Goal: Obtain resource: Download file/media

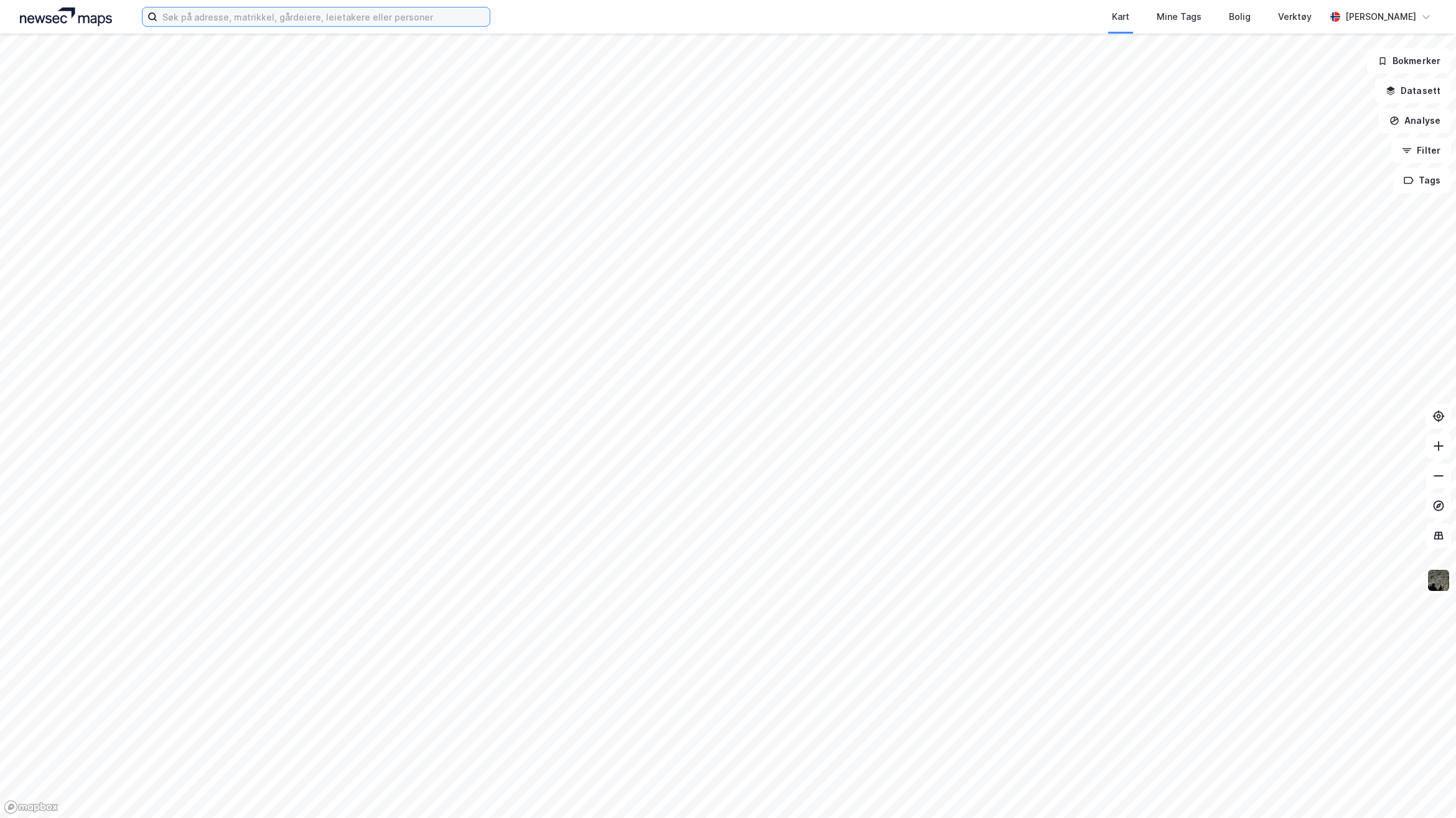
click at [368, 10] on input at bounding box center [323, 16] width 332 height 19
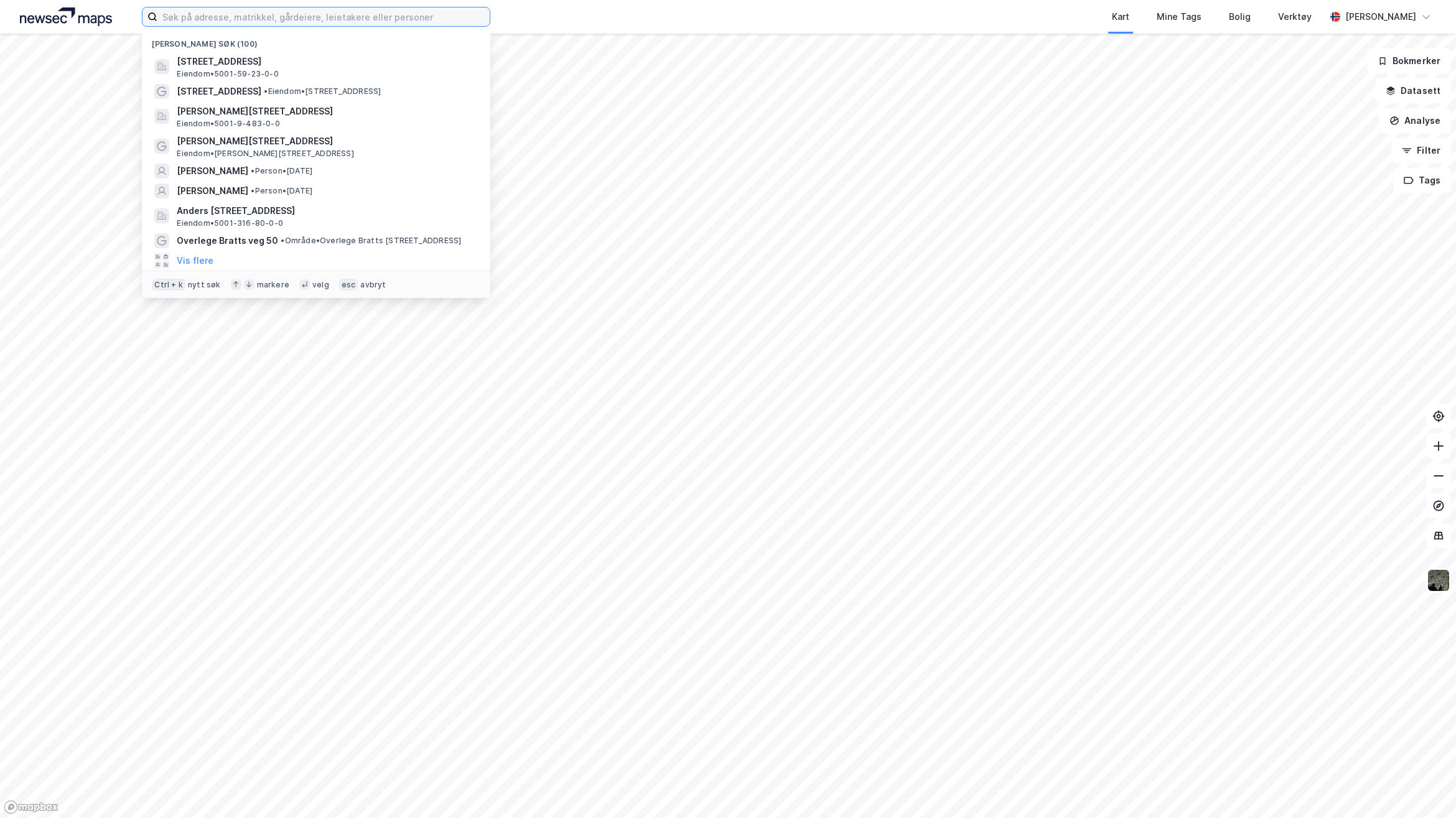
click at [440, 10] on input at bounding box center [323, 16] width 332 height 19
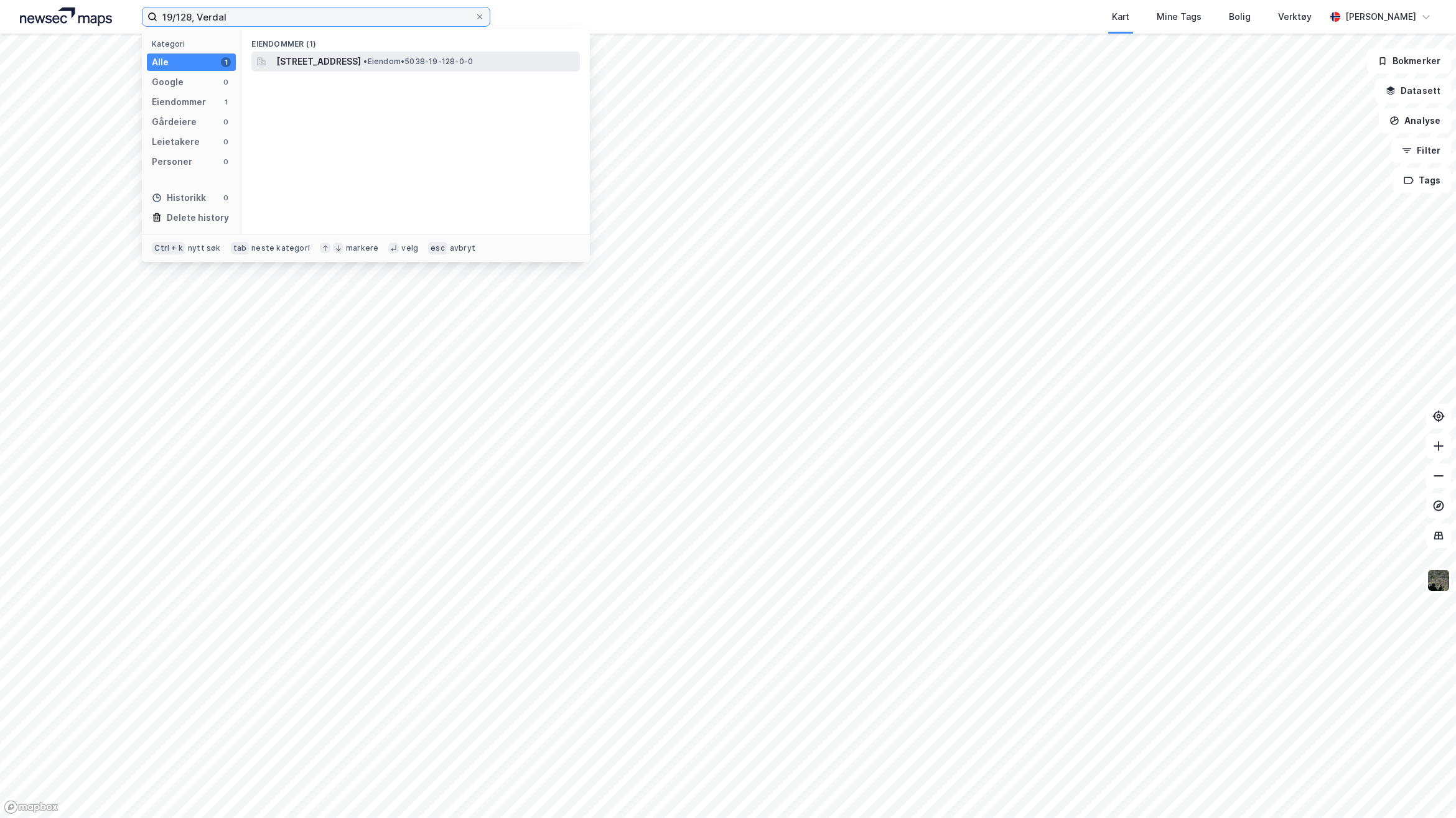
type input "19/128, Verdal"
click at [361, 58] on span "[STREET_ADDRESS]" at bounding box center [318, 61] width 85 height 15
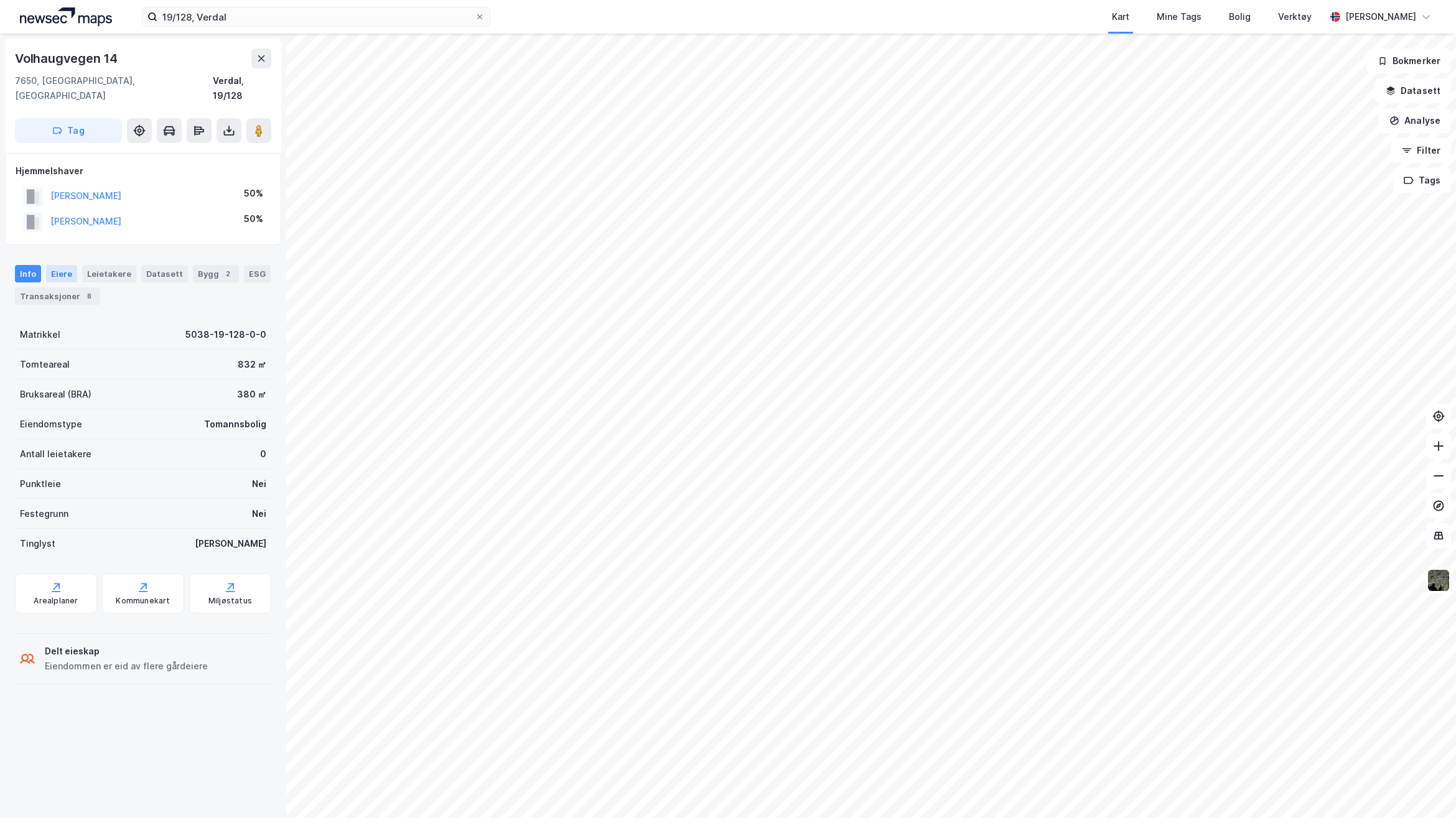
click at [71, 265] on div "Eiere" at bounding box center [61, 273] width 31 height 17
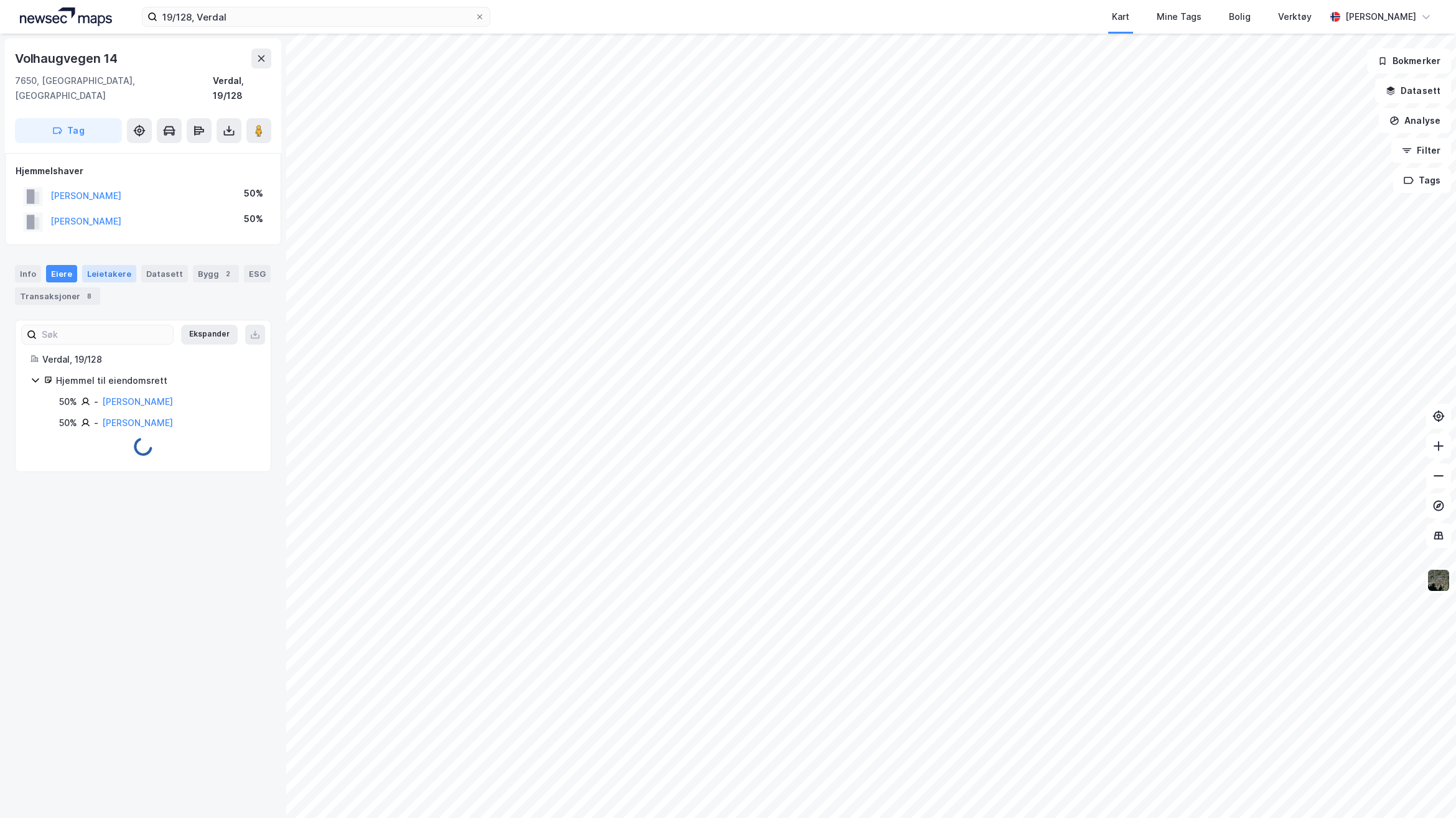
click at [97, 265] on div "Leietakere" at bounding box center [109, 273] width 54 height 17
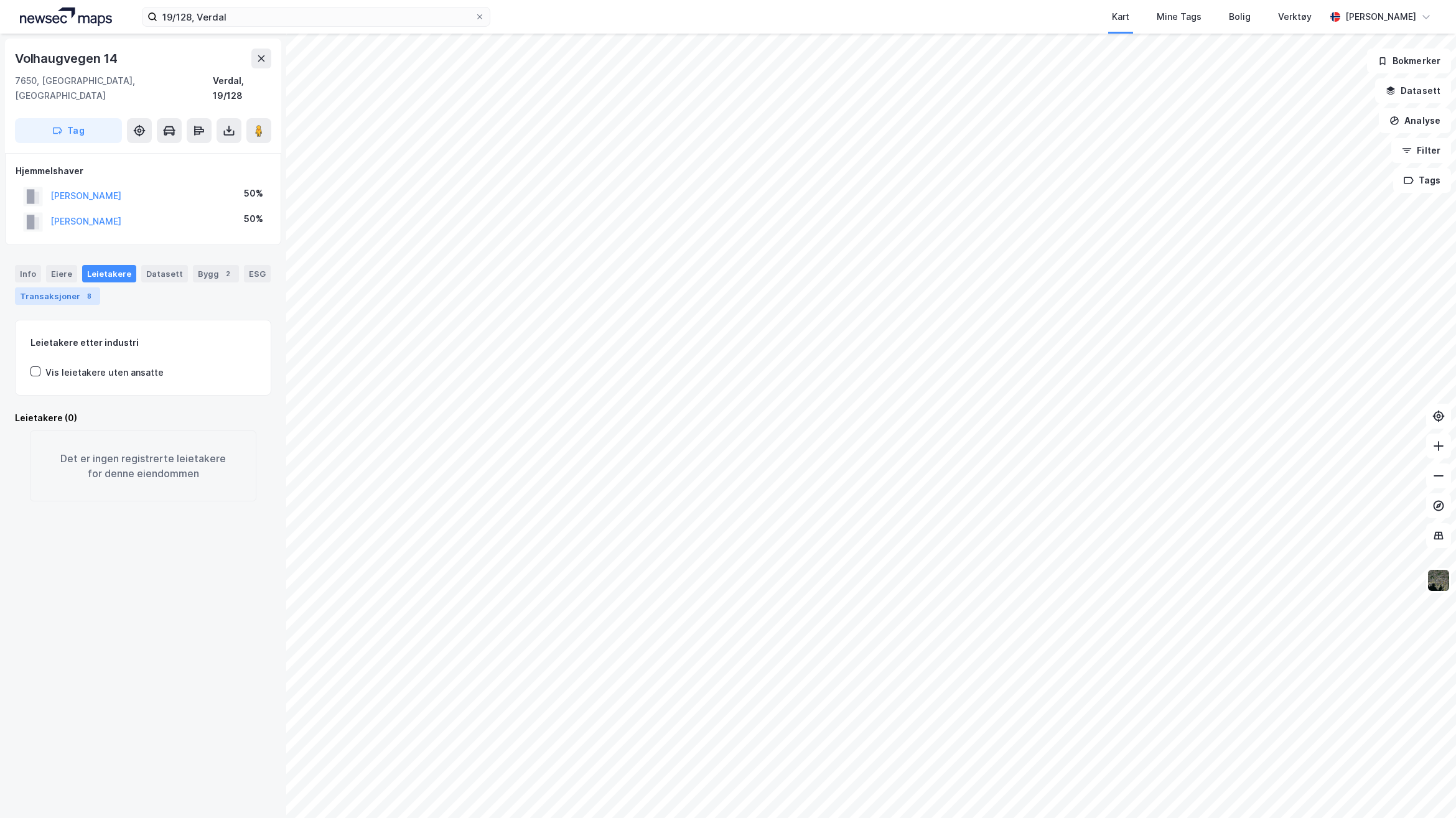
click at [64, 287] on div "Transaksjoner 8" at bounding box center [58, 295] width 86 height 17
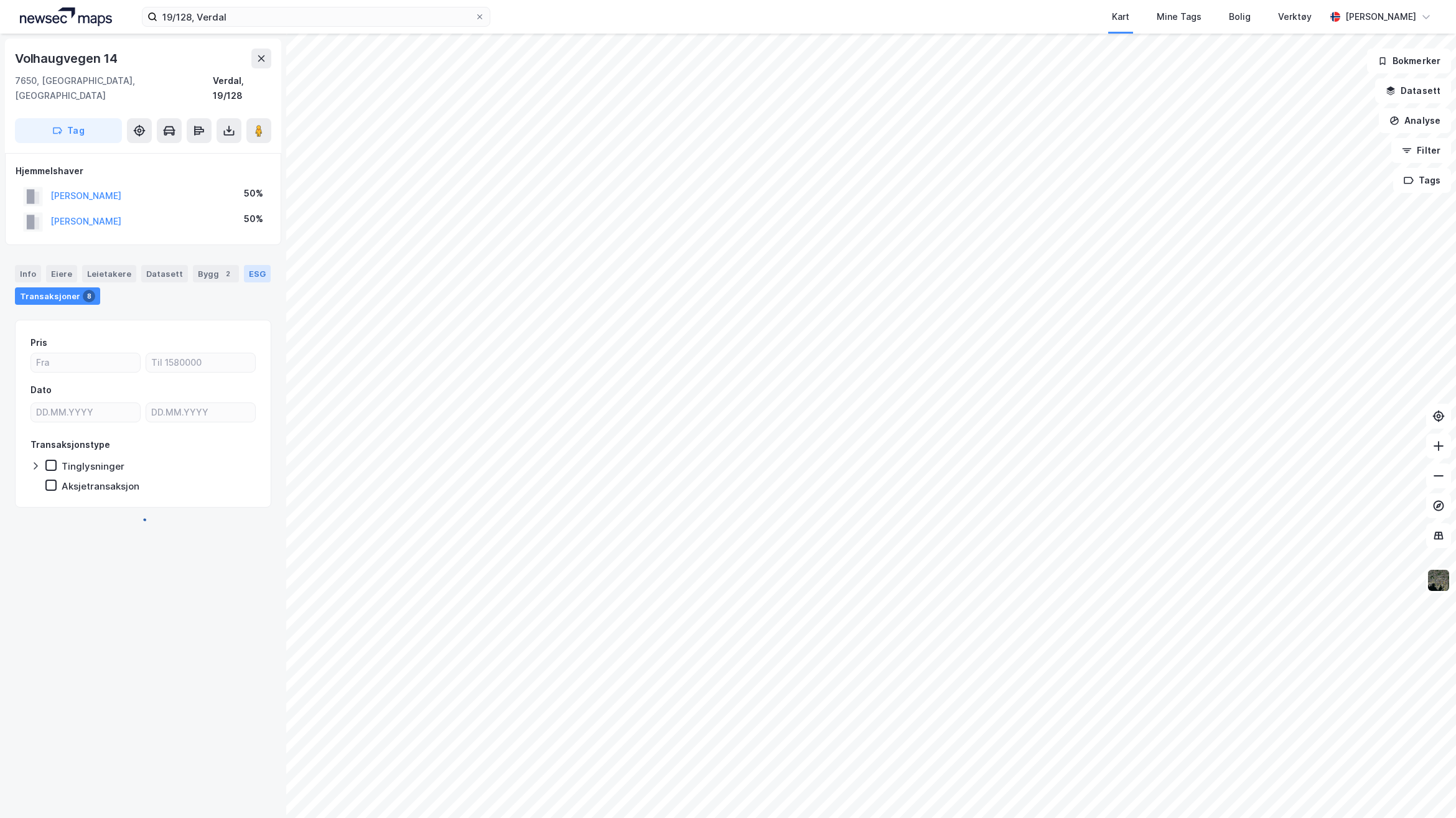
click at [244, 282] on div "ESG" at bounding box center [257, 273] width 27 height 17
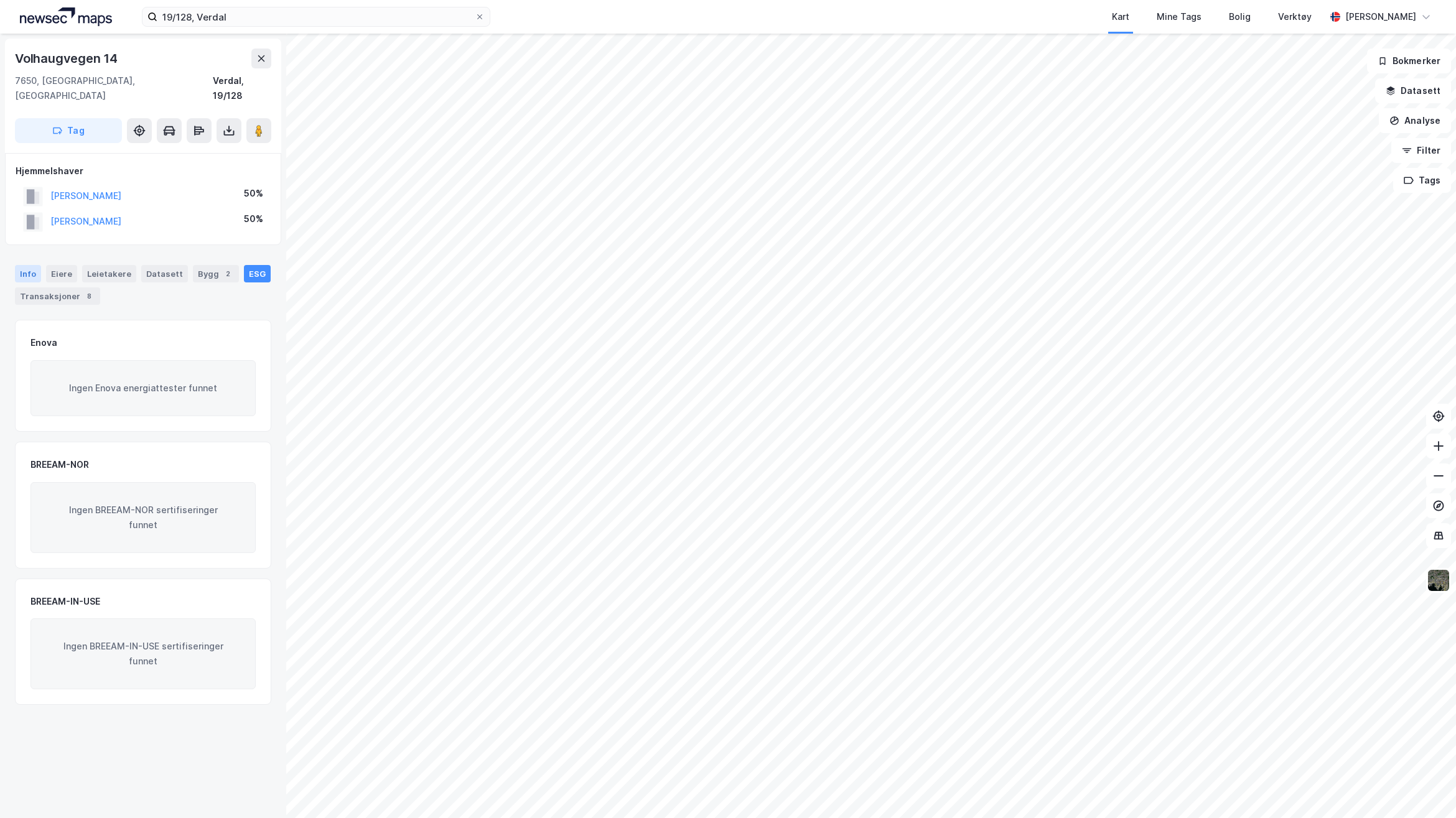
click at [26, 265] on div "Info" at bounding box center [28, 273] width 26 height 17
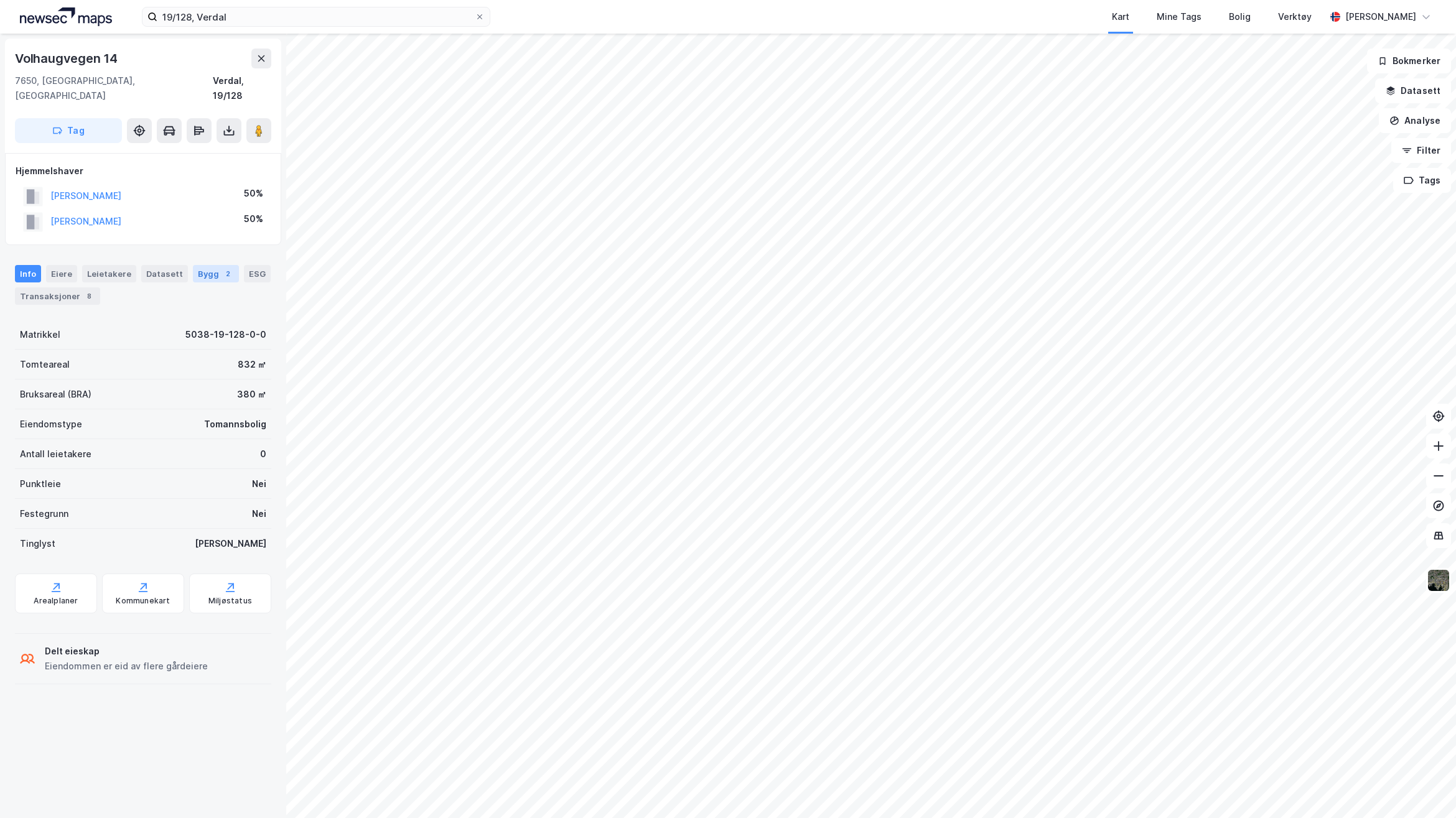
click at [221, 268] on div "2" at bounding box center [227, 274] width 13 height 13
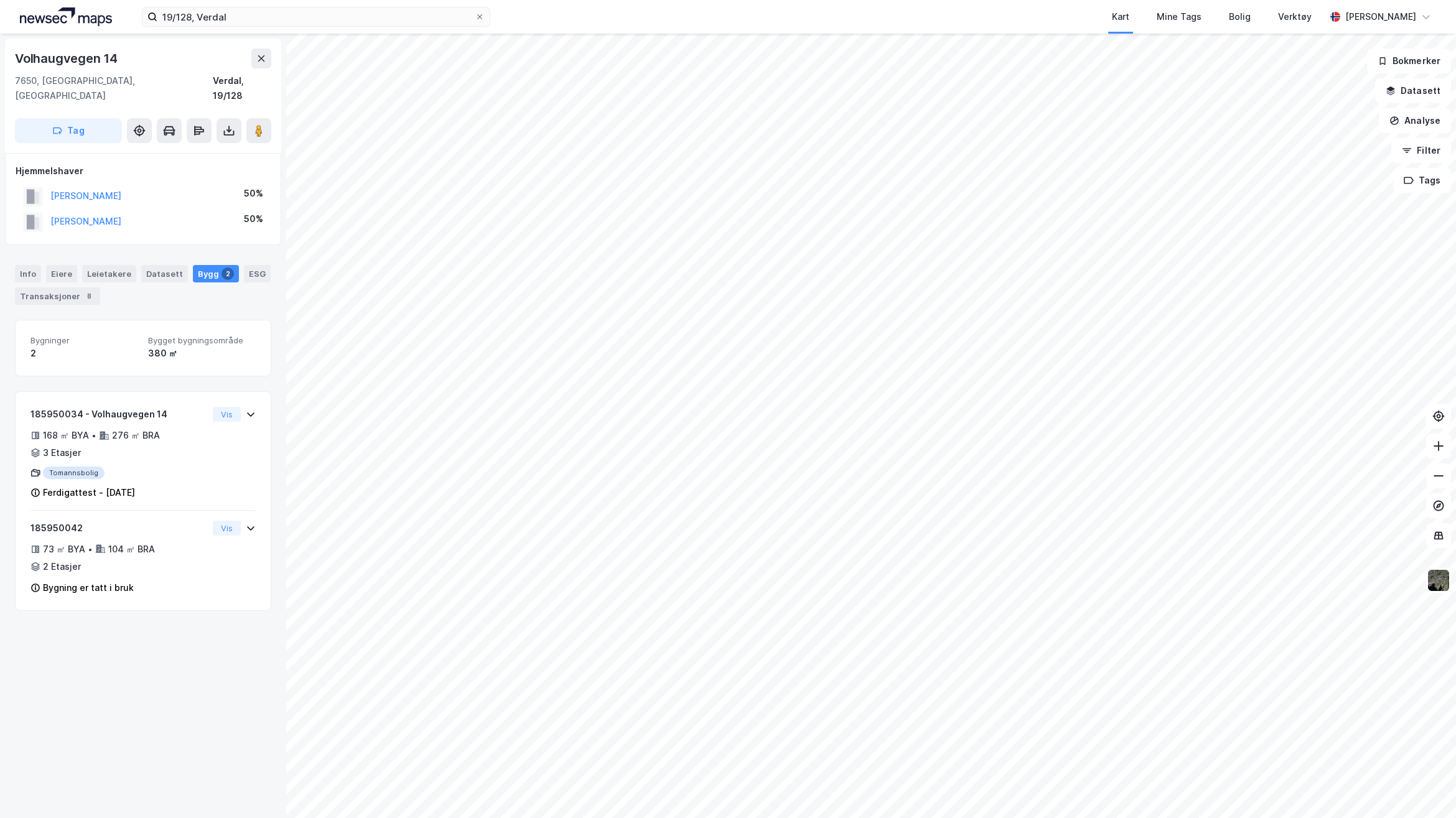
click at [163, 655] on div "[STREET_ADDRESS], Trøndelag Verdal, 19/128 Tag Hjemmelshaver [PERSON_NAME] 50% …" at bounding box center [143, 426] width 287 height 784
click at [95, 290] on div "8" at bounding box center [89, 296] width 13 height 13
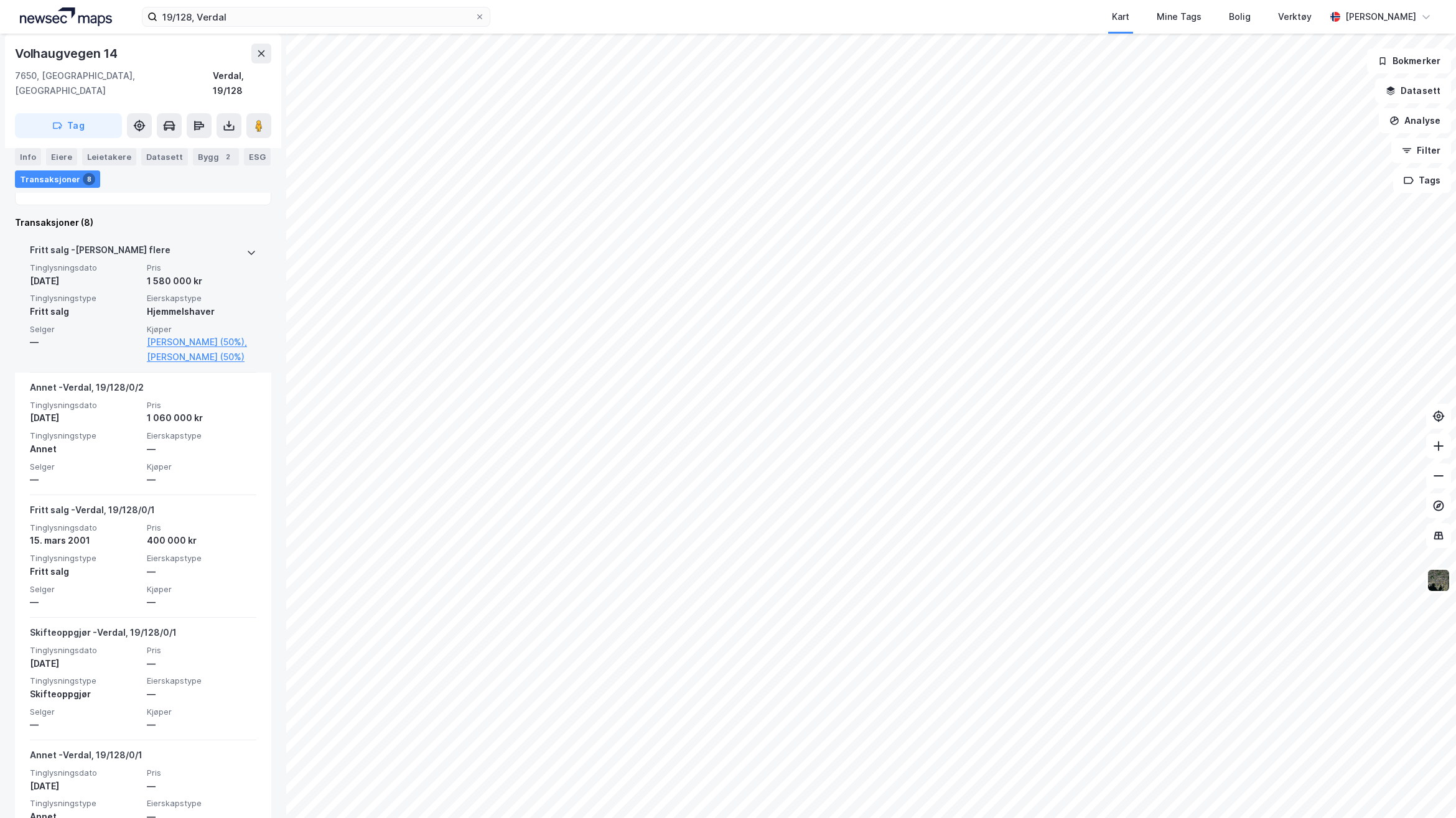
scroll to position [311, 0]
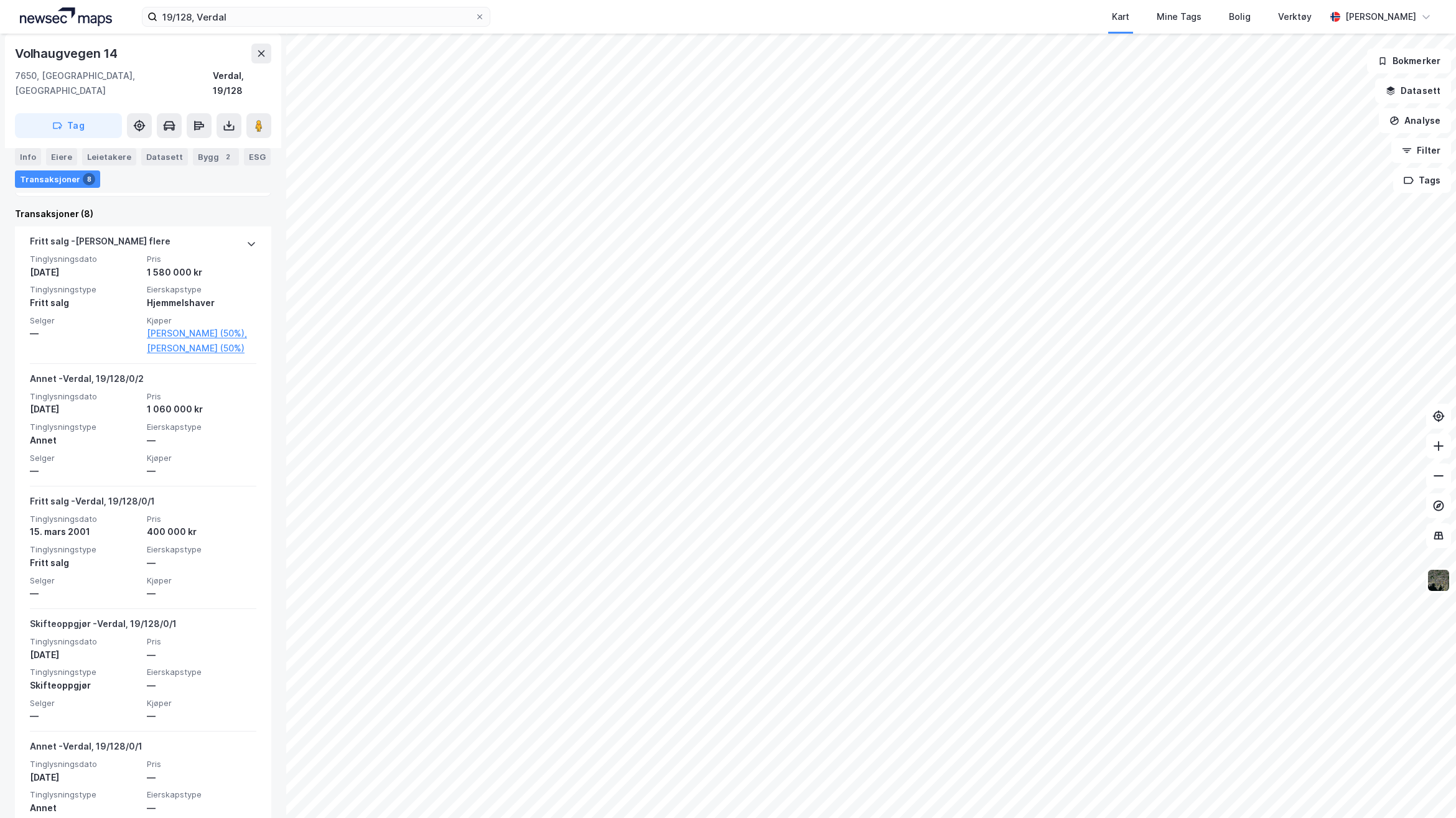
drag, startPoint x: 71, startPoint y: 160, endPoint x: 73, endPoint y: 166, distance: 6.3
click at [71, 160] on div "Eiere" at bounding box center [61, 156] width 31 height 17
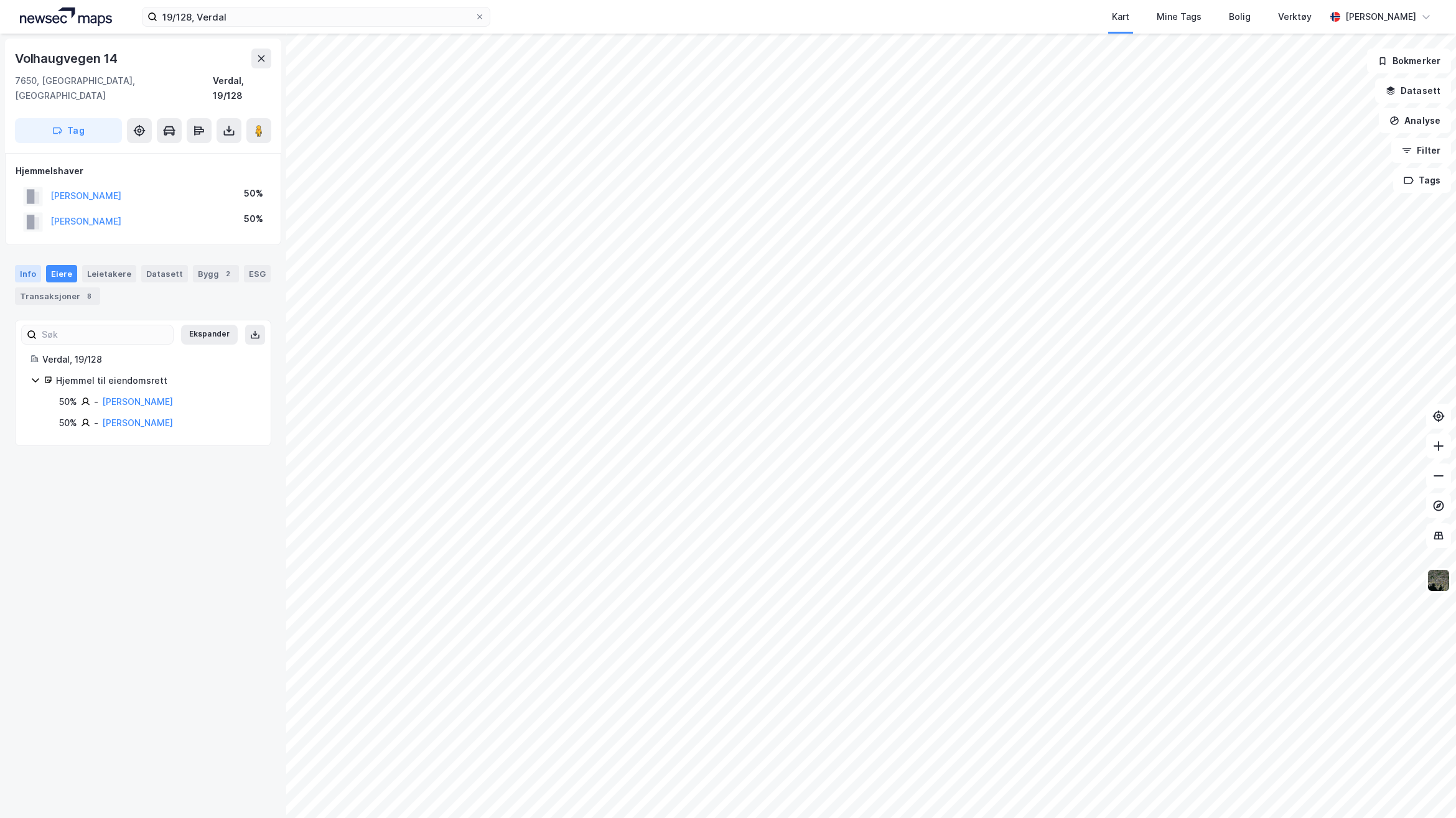
click at [15, 265] on div "Info" at bounding box center [28, 273] width 26 height 17
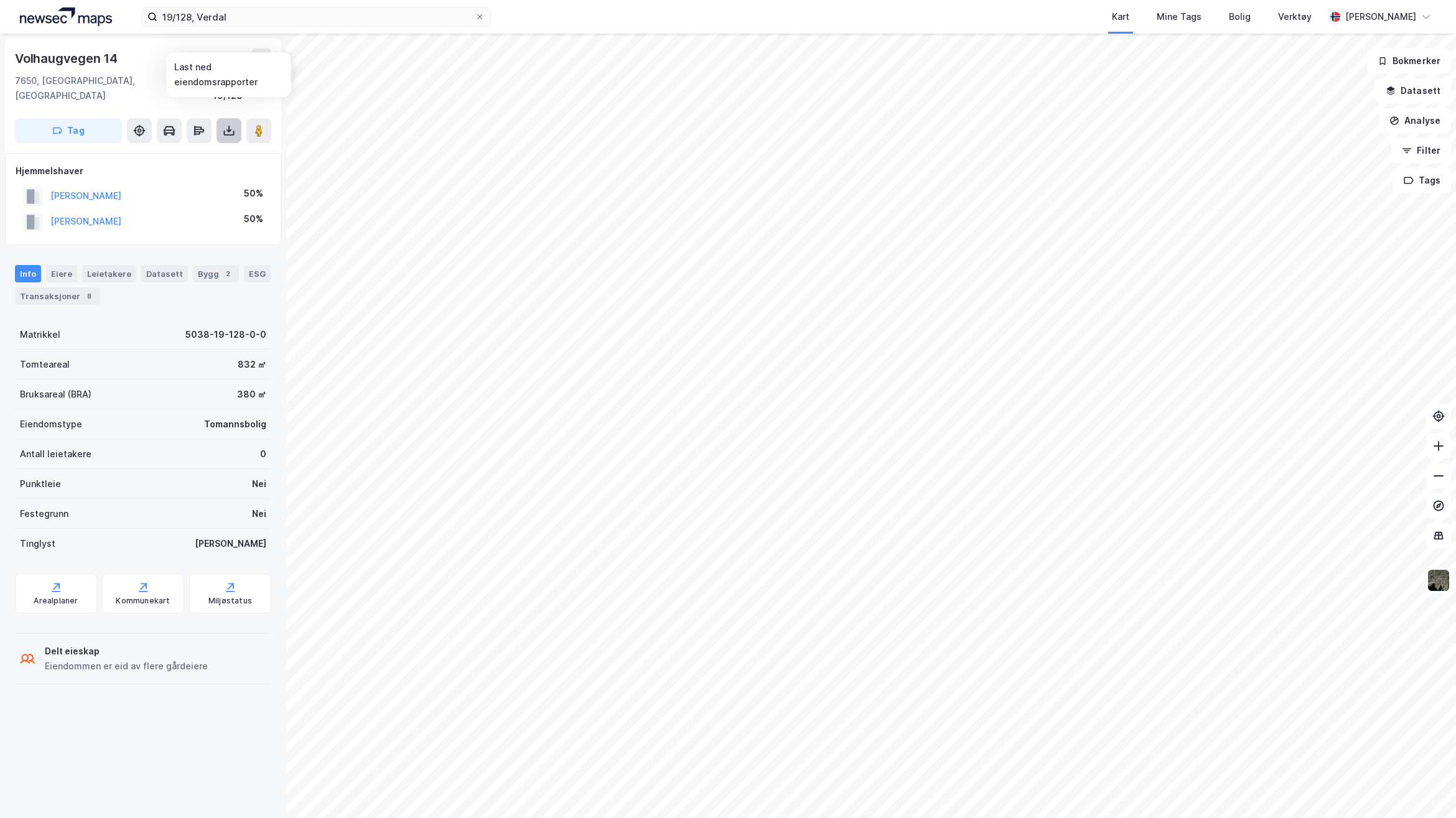
click at [236, 121] on button at bounding box center [229, 130] width 25 height 25
click at [218, 145] on div "Last ned grunnbok" at bounding box center [175, 155] width 133 height 20
